Goal: Transaction & Acquisition: Book appointment/travel/reservation

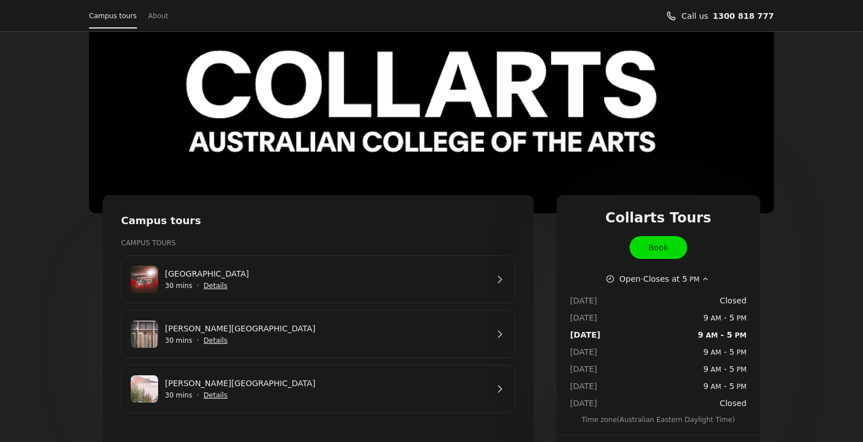
scroll to position [65, 0]
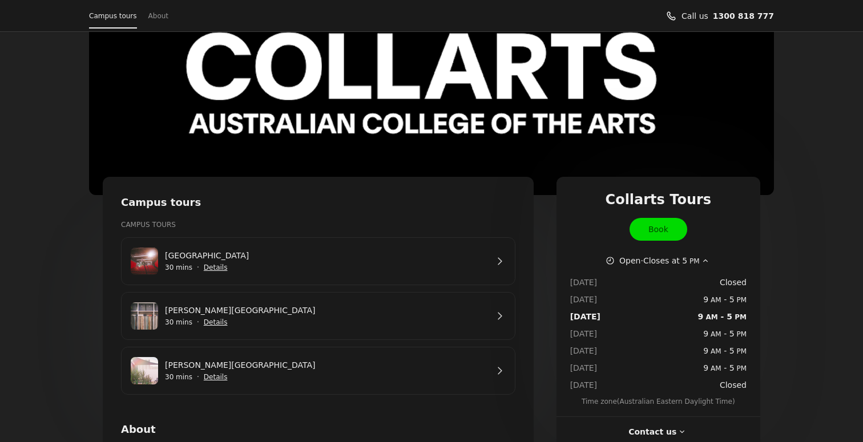
click at [230, 372] on link "[PERSON_NAME][GEOGRAPHIC_DATA]" at bounding box center [326, 365] width 322 height 13
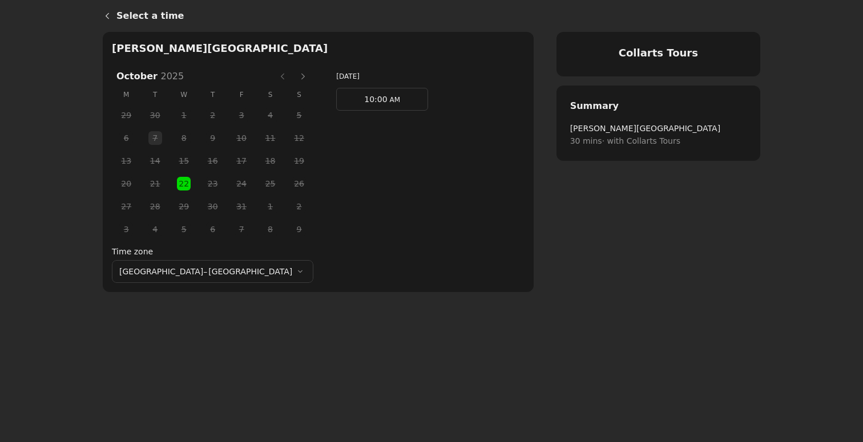
click at [178, 268] on button "[GEOGRAPHIC_DATA] – [GEOGRAPHIC_DATA]" at bounding box center [212, 271] width 201 height 23
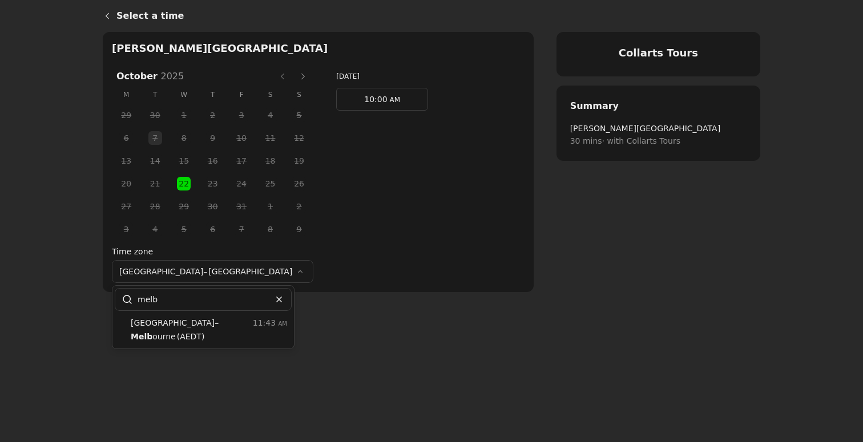
type input "melb"
click at [152, 332] on span "Melb" at bounding box center [142, 336] width 22 height 9
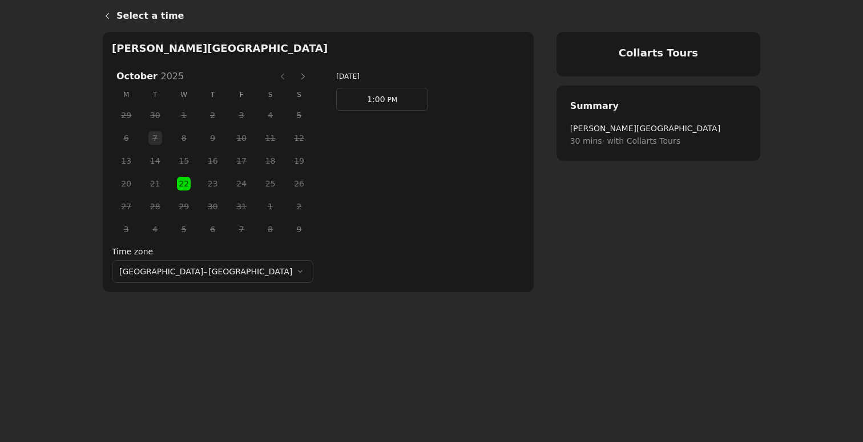
click at [385, 98] on span "PM" at bounding box center [391, 100] width 12 height 8
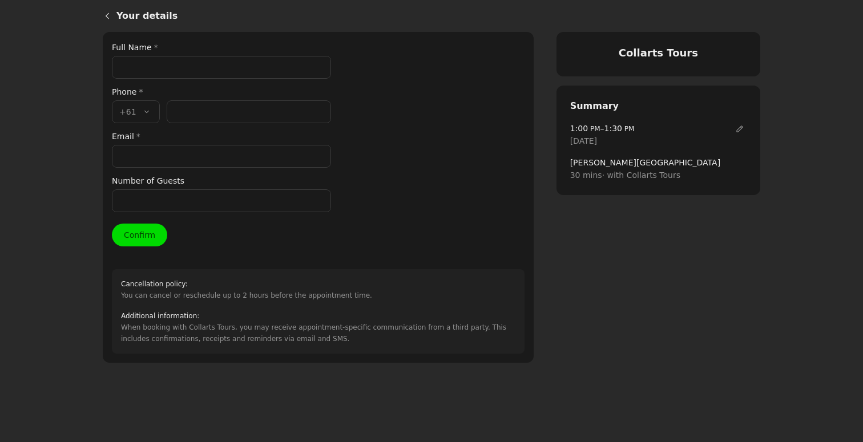
click at [132, 61] on input "Full Name *" at bounding box center [221, 67] width 219 height 23
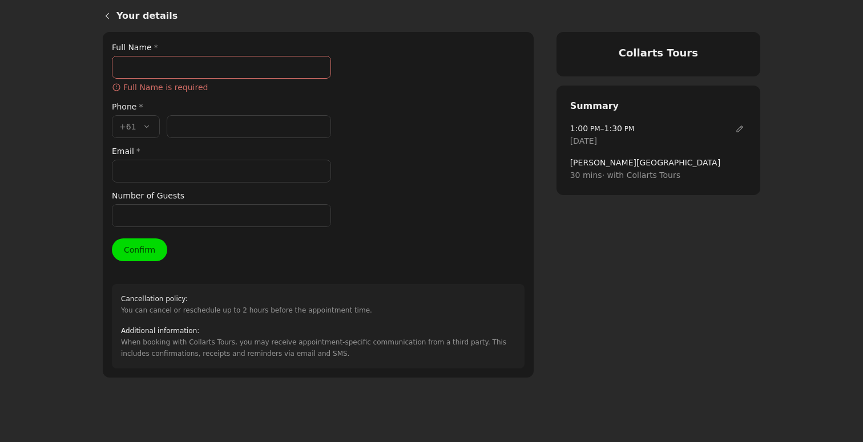
click at [128, 70] on input "Full Name *" at bounding box center [221, 67] width 219 height 23
paste input "[PERSON_NAME]"
type input "[PERSON_NAME]"
click at [189, 125] on div "Full Name * [PERSON_NAME] ​ Full Name is required Phone * Country code * , +61 …" at bounding box center [221, 134] width 219 height 186
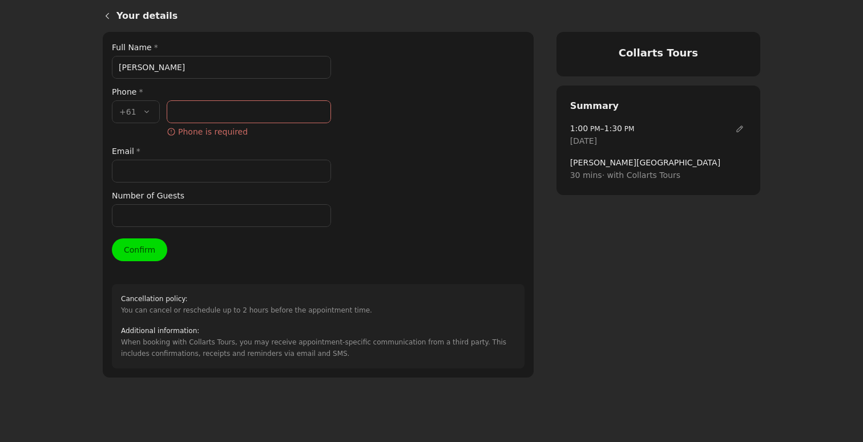
paste input "61414735359"
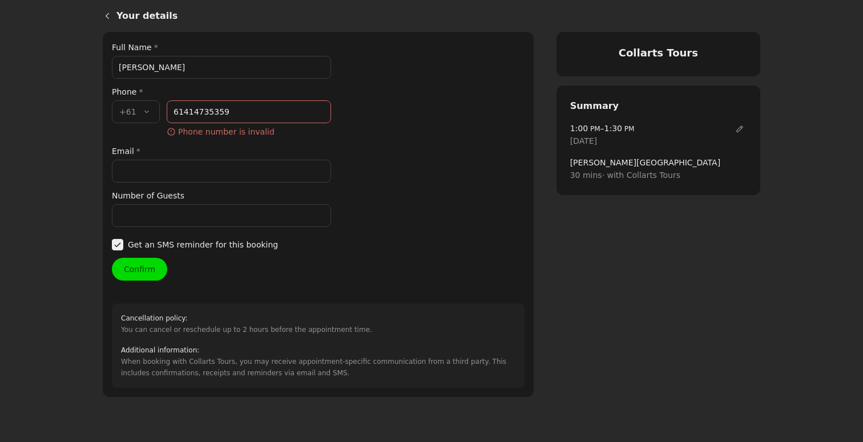
click at [182, 113] on input "61414735359" at bounding box center [249, 111] width 164 height 23
type input "414 735 359"
click at [162, 162] on input "Email *" at bounding box center [221, 171] width 219 height 23
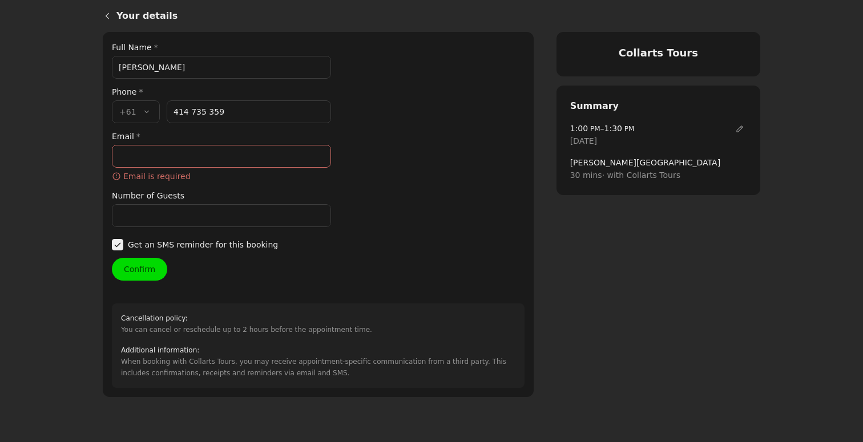
paste input "[EMAIL_ADDRESS][DOMAIN_NAME]"
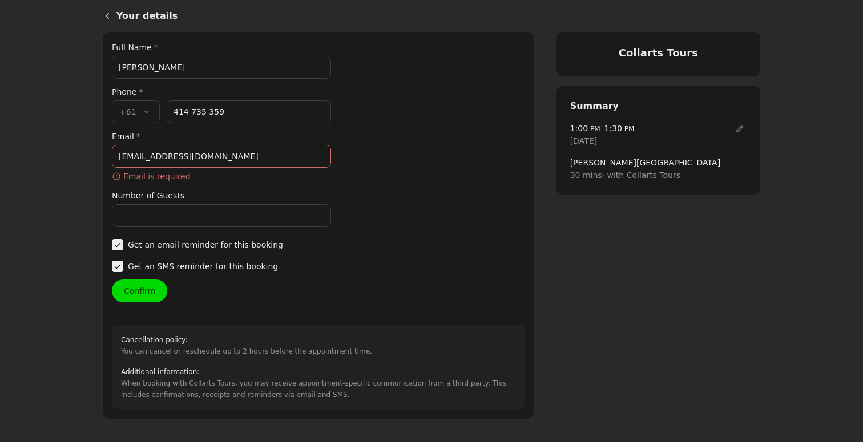
type input "[EMAIL_ADDRESS][DOMAIN_NAME]"
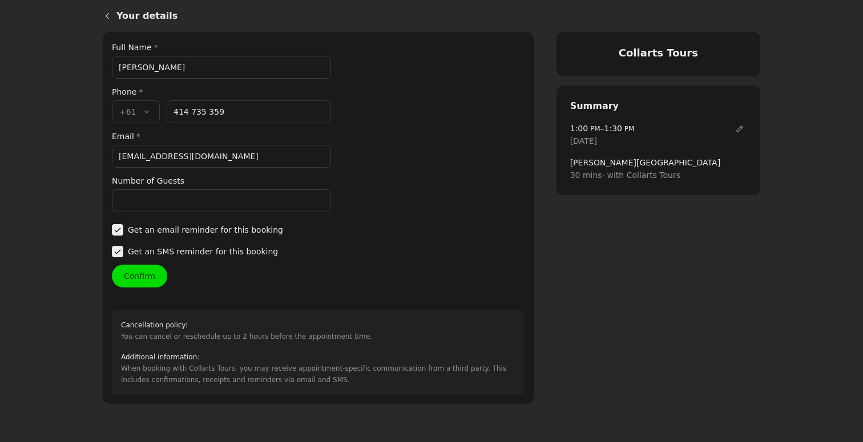
click at [169, 215] on div "Your details Full Name * [PERSON_NAME] Phone * Country code * , +61 +61 Phone n…" at bounding box center [318, 218] width 413 height 354
type input "1"
click at [136, 276] on button "Confirm" at bounding box center [139, 276] width 55 height 23
